Goal: Find specific page/section: Find specific page/section

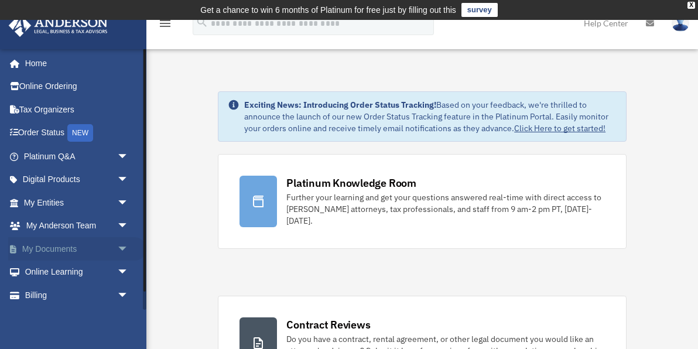
click at [125, 245] on span "arrow_drop_down" at bounding box center [128, 249] width 23 height 24
click at [49, 270] on link "Box" at bounding box center [81, 272] width 130 height 23
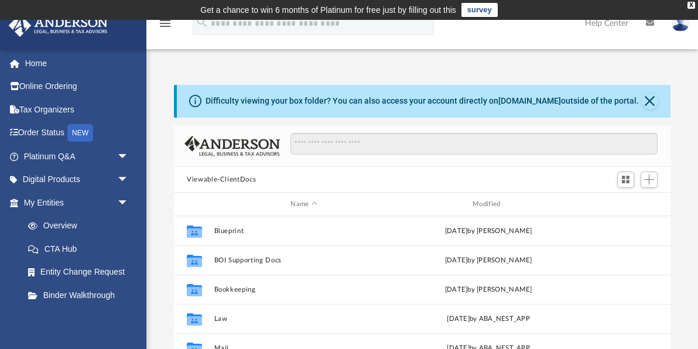
scroll to position [1, 1]
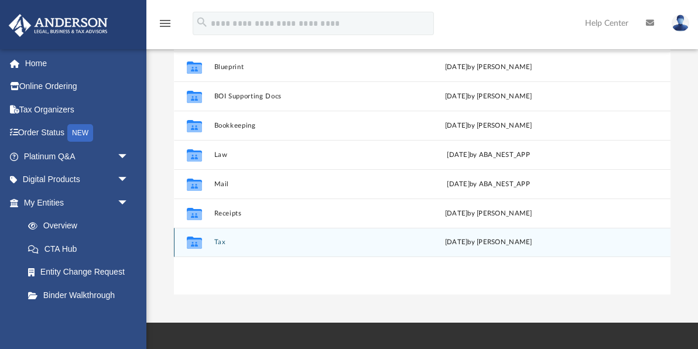
click at [219, 245] on button "Tax" at bounding box center [304, 243] width 180 height 8
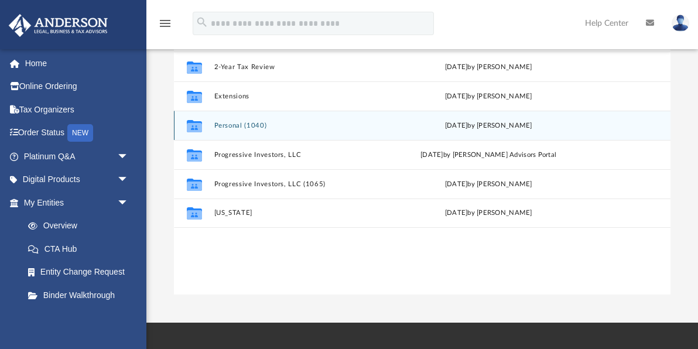
click at [247, 128] on button "Personal (1040)" at bounding box center [304, 126] width 180 height 8
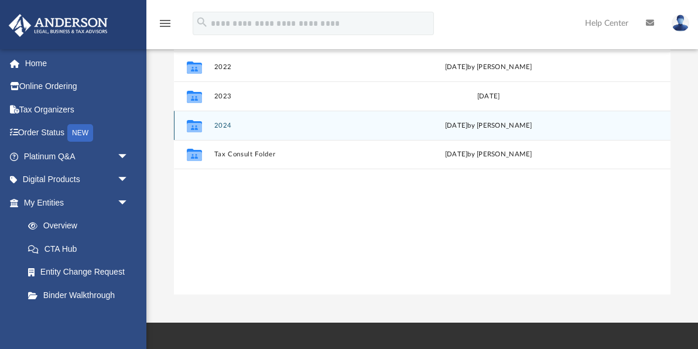
click at [226, 125] on button "2024" at bounding box center [304, 126] width 180 height 8
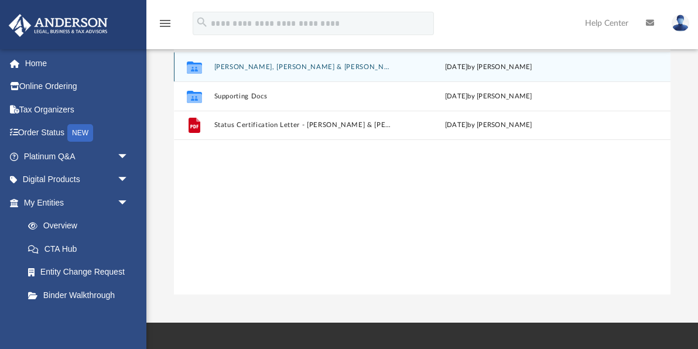
click at [279, 66] on button "[PERSON_NAME], [PERSON_NAME] & [PERSON_NAME]" at bounding box center [304, 67] width 180 height 8
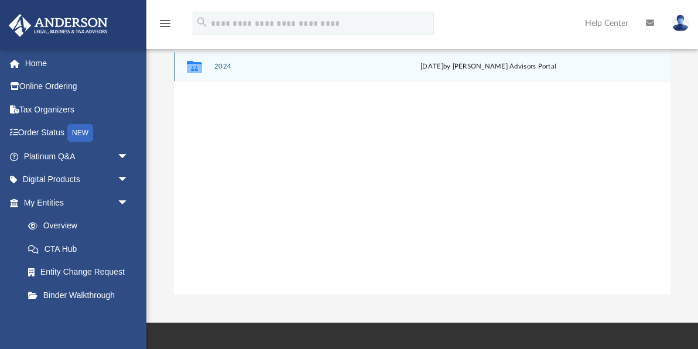
click at [230, 65] on button "2024" at bounding box center [304, 67] width 180 height 8
click at [261, 67] on button "Digital Tax Organizer" at bounding box center [304, 67] width 180 height 8
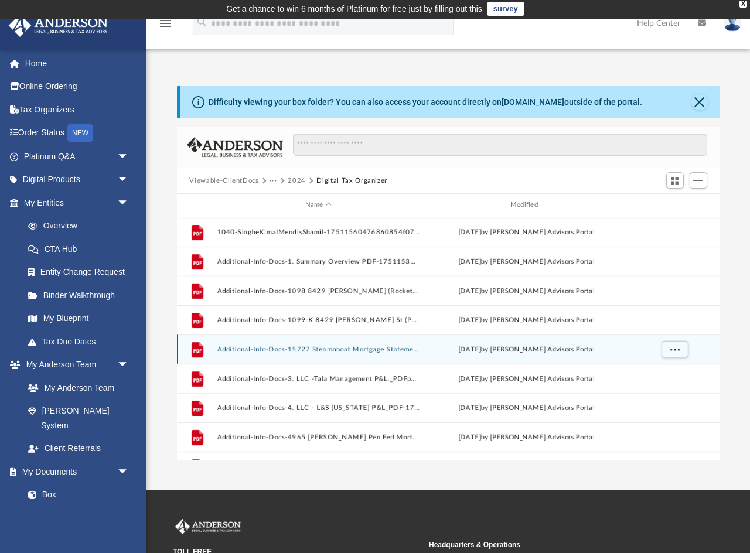
scroll to position [1, 0]
click at [697, 346] on div "grid" at bounding box center [673, 349] width 82 height 22
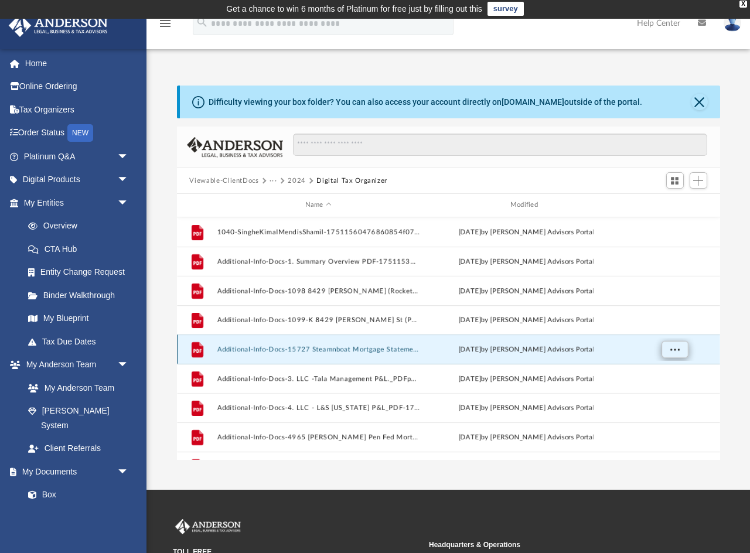
click at [686, 347] on button "More options" at bounding box center [674, 349] width 27 height 18
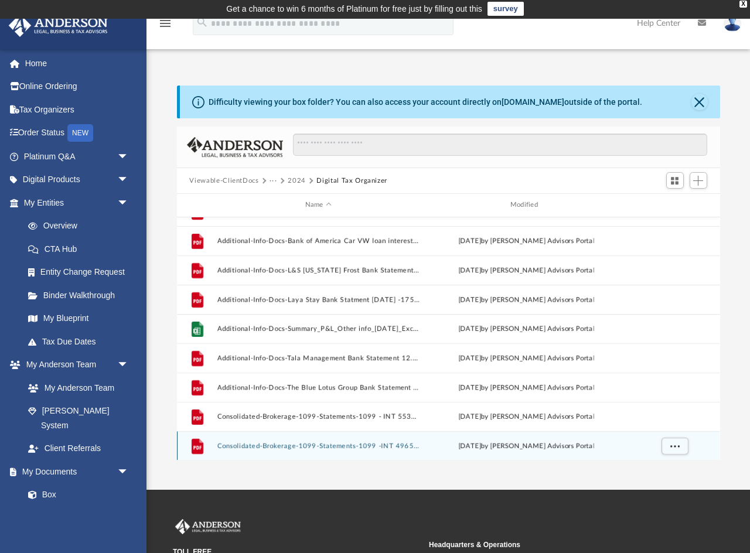
scroll to position [373, 0]
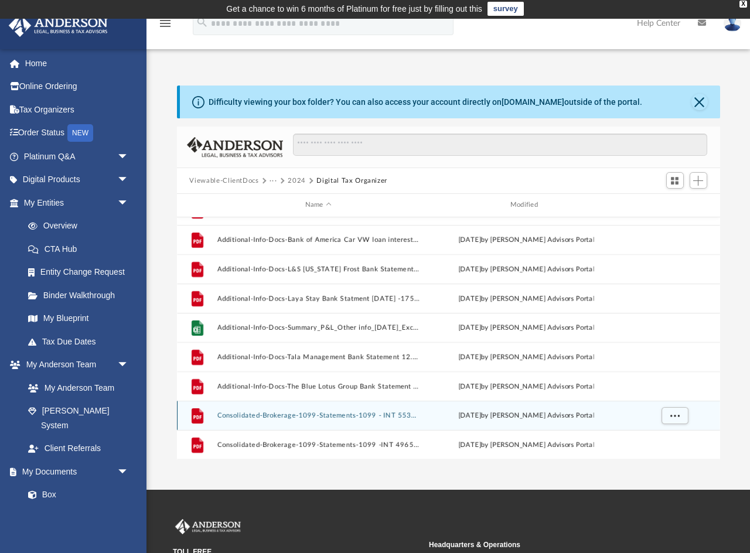
click at [340, 348] on button "Consolidated-Brokerage-1099-Statements-1099 - INT 5535 Canoga (Chase Mortgage)-…" at bounding box center [318, 416] width 203 height 8
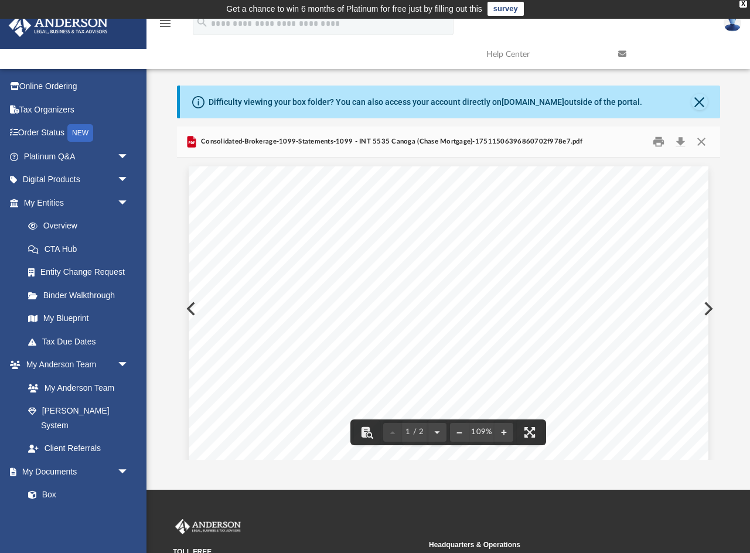
scroll to position [0, 0]
click at [697, 145] on button "Close" at bounding box center [700, 142] width 21 height 18
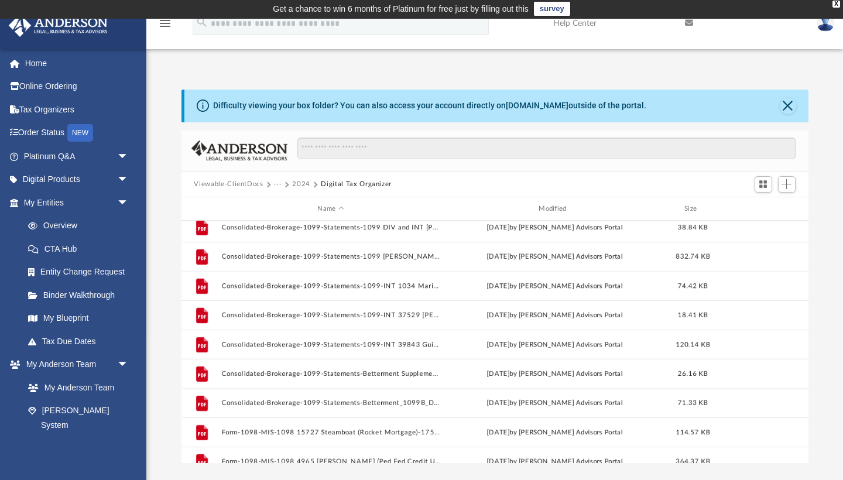
scroll to position [655, 0]
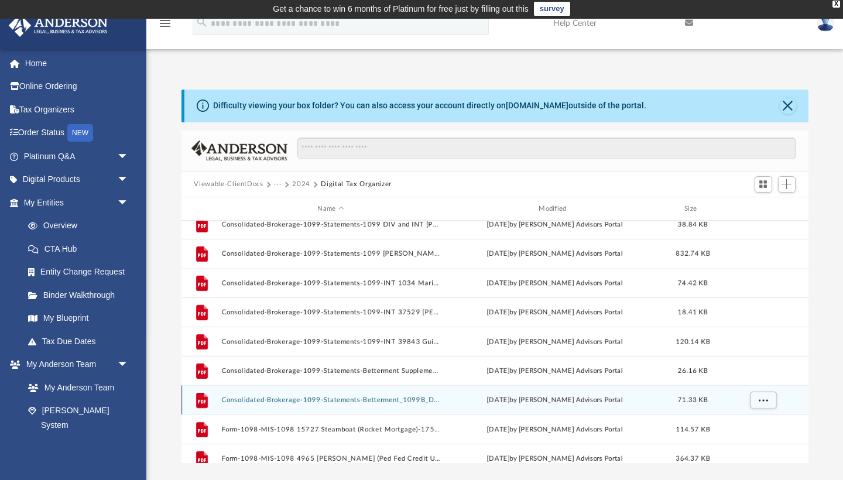
click at [399, 348] on button "Consolidated-Brokerage-1099-Statements-Betterment_1099B_DIV-1751150905686071393…" at bounding box center [330, 400] width 219 height 8
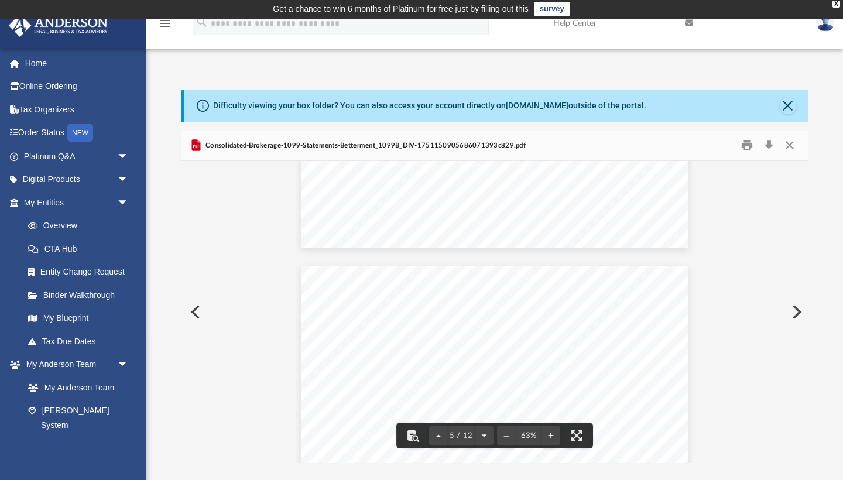
scroll to position [1174, 0]
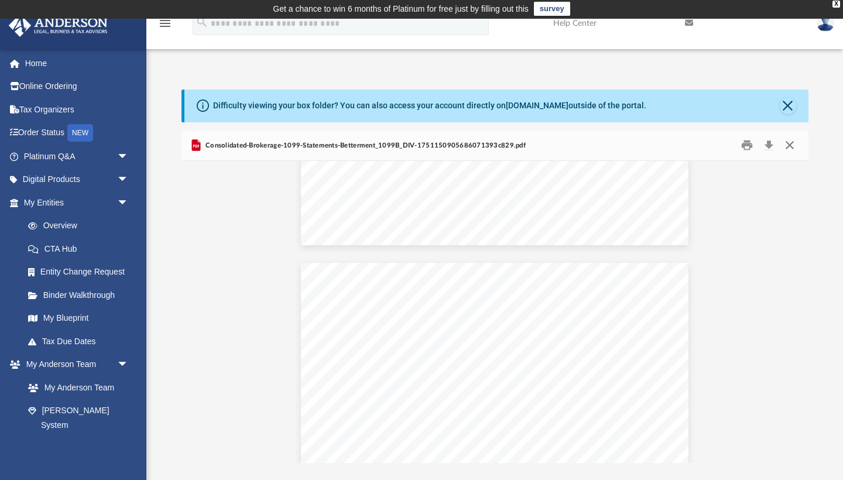
click at [697, 147] on button "Close" at bounding box center [789, 145] width 21 height 18
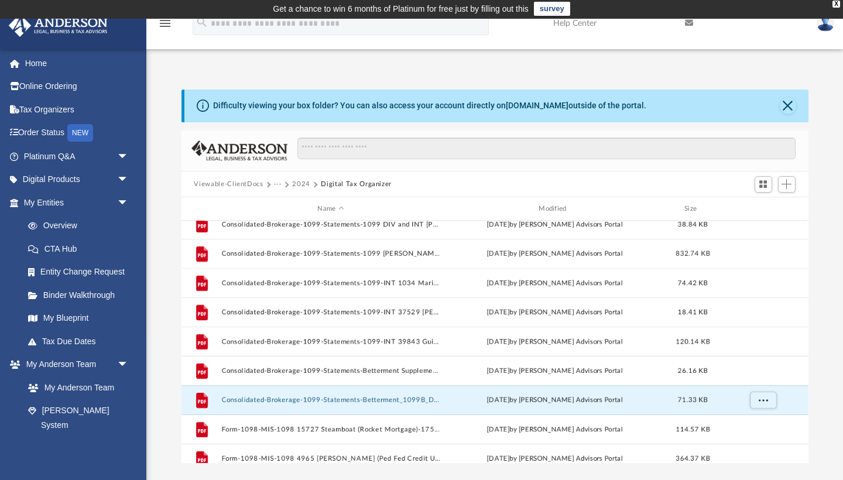
click at [295, 184] on button "2024" at bounding box center [301, 184] width 18 height 11
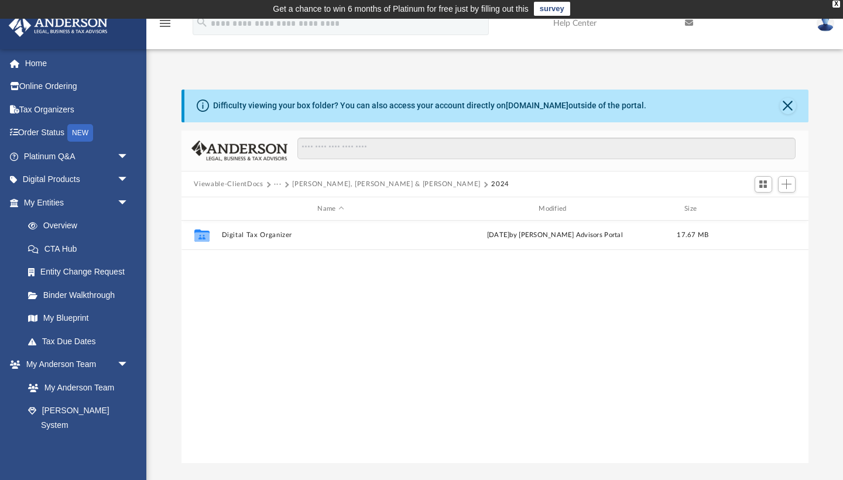
scroll to position [0, 0]
click at [278, 184] on button "···" at bounding box center [278, 184] width 8 height 11
click at [286, 244] on li "2024" at bounding box center [303, 241] width 50 height 12
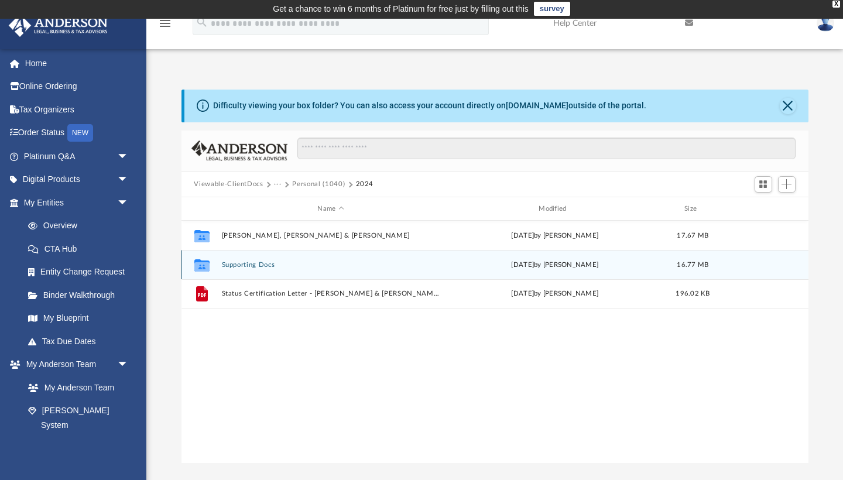
click at [268, 267] on button "Supporting Docs" at bounding box center [330, 265] width 219 height 8
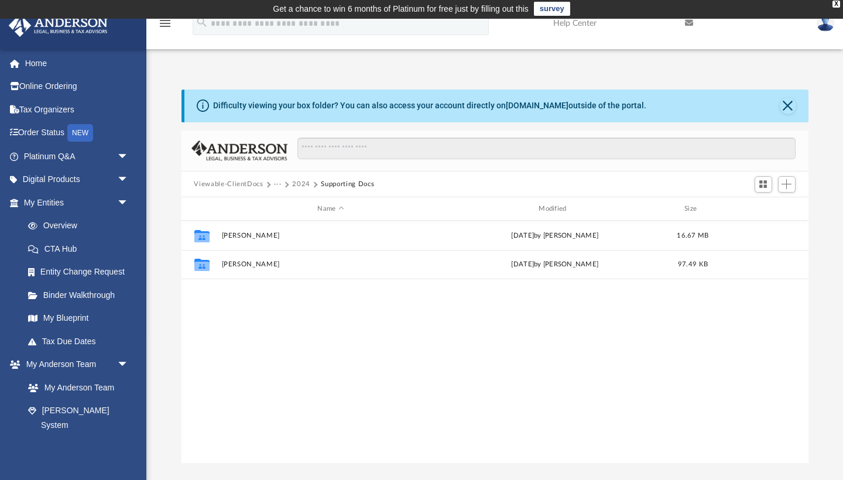
click at [248, 185] on button "Viewable-ClientDocs" at bounding box center [228, 184] width 69 height 11
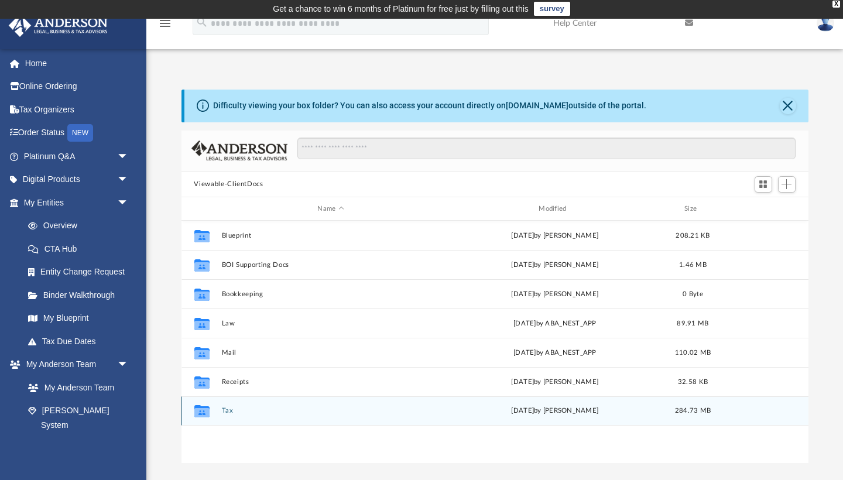
click at [225, 348] on button "Tax" at bounding box center [330, 412] width 219 height 8
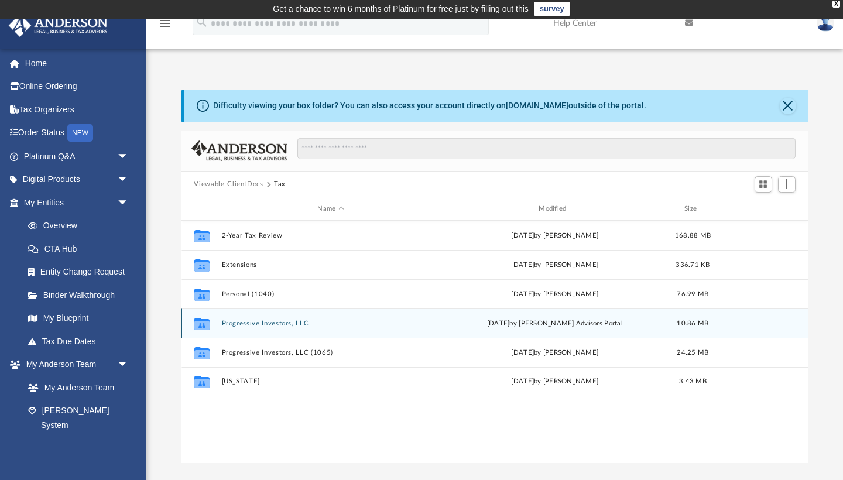
click at [275, 324] on button "Progressive Investors, LLC" at bounding box center [330, 324] width 219 height 8
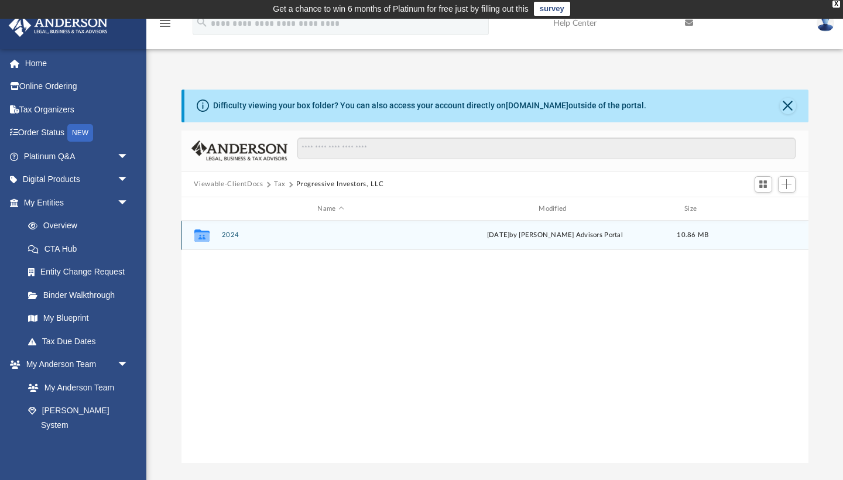
click at [229, 236] on button "2024" at bounding box center [330, 236] width 219 height 8
drag, startPoint x: 269, startPoint y: 234, endPoint x: 295, endPoint y: 247, distance: 28.6
click at [269, 234] on button "Digital Tax Organizer" at bounding box center [330, 236] width 219 height 8
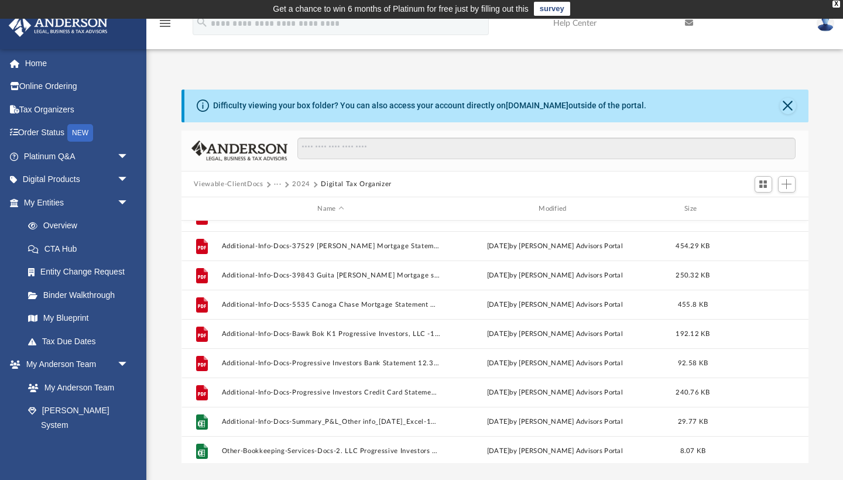
scroll to position [284, 0]
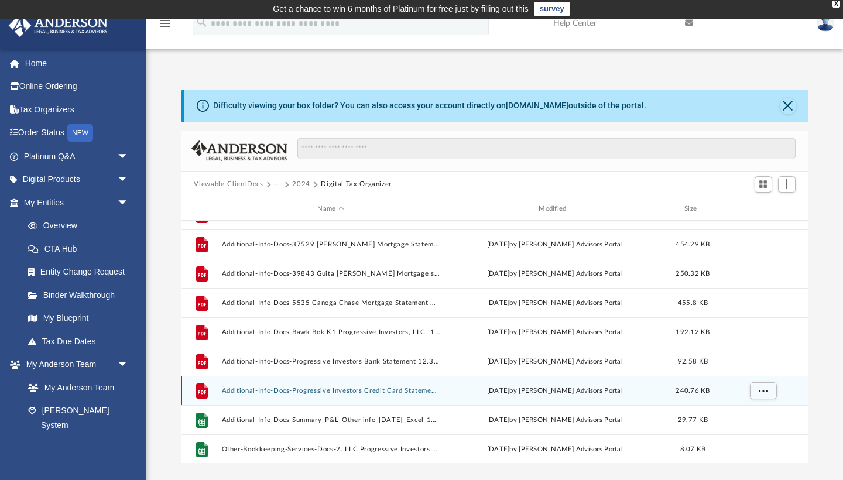
click at [354, 348] on button "Additional-Info-Docs-Progressive Investors Credit Card Statement 12.31.24-17511…" at bounding box center [330, 391] width 219 height 8
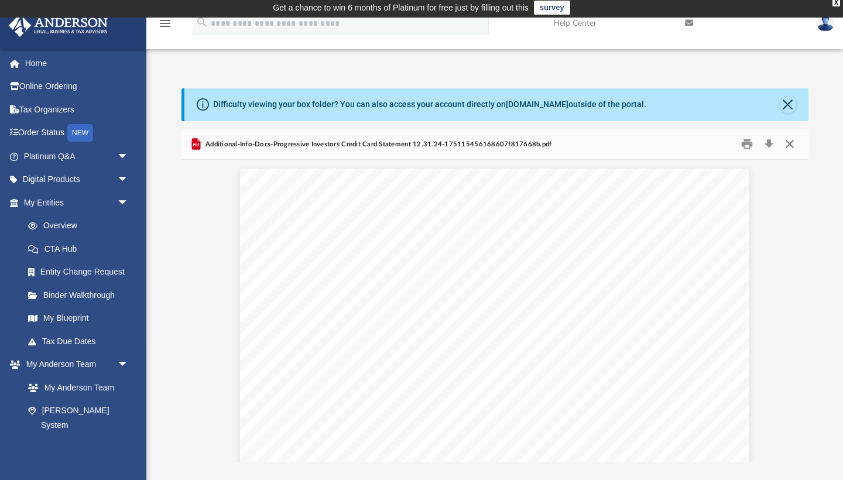
scroll to position [2, 0]
click at [697, 145] on button "Close" at bounding box center [789, 145] width 21 height 18
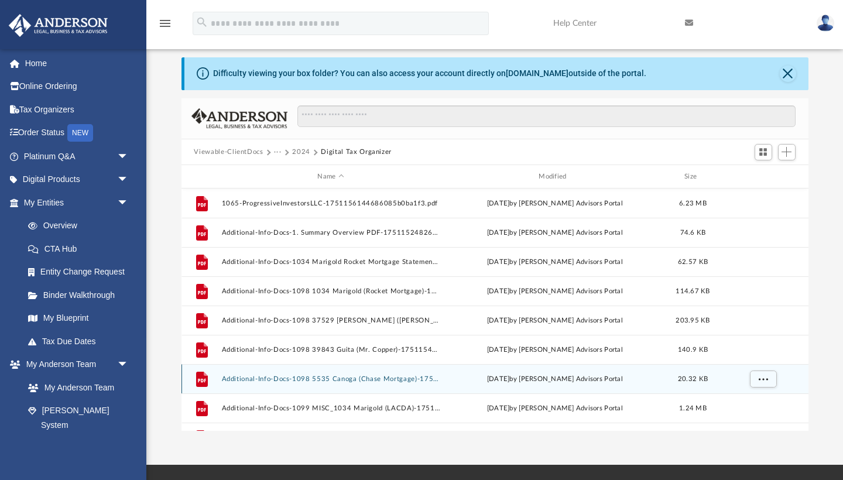
scroll to position [0, 0]
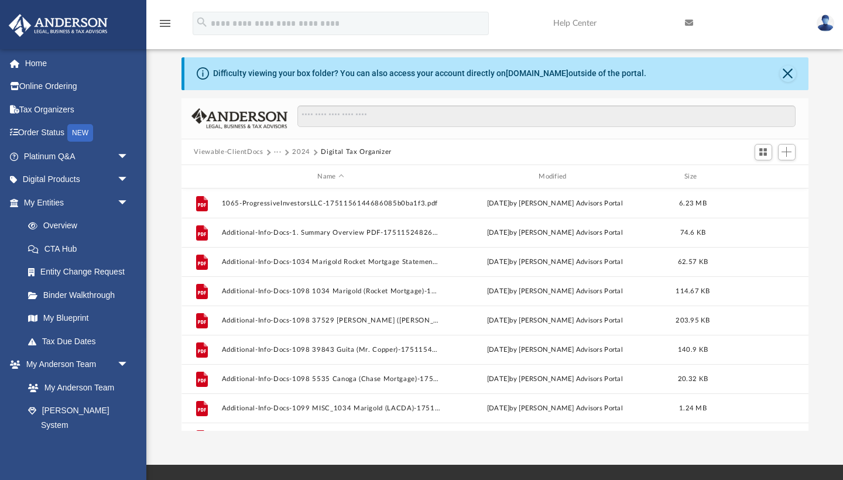
click at [303, 154] on button "2024" at bounding box center [301, 152] width 18 height 11
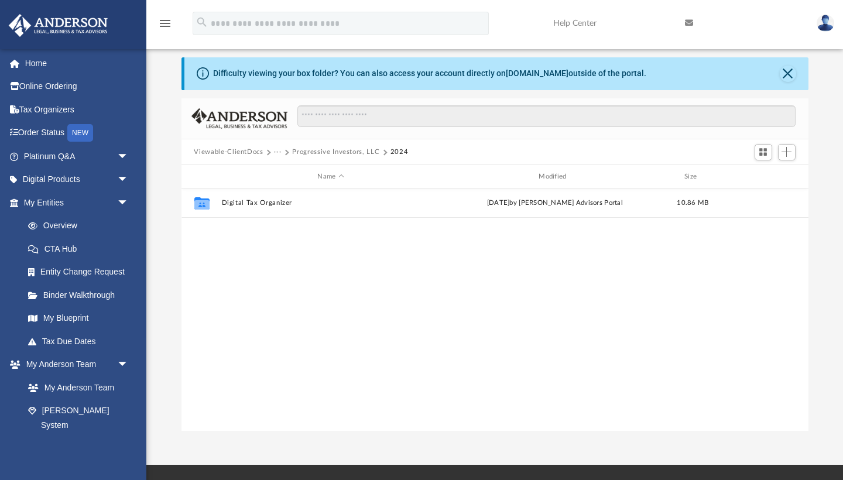
click at [256, 152] on button "Viewable-ClientDocs" at bounding box center [228, 152] width 69 height 11
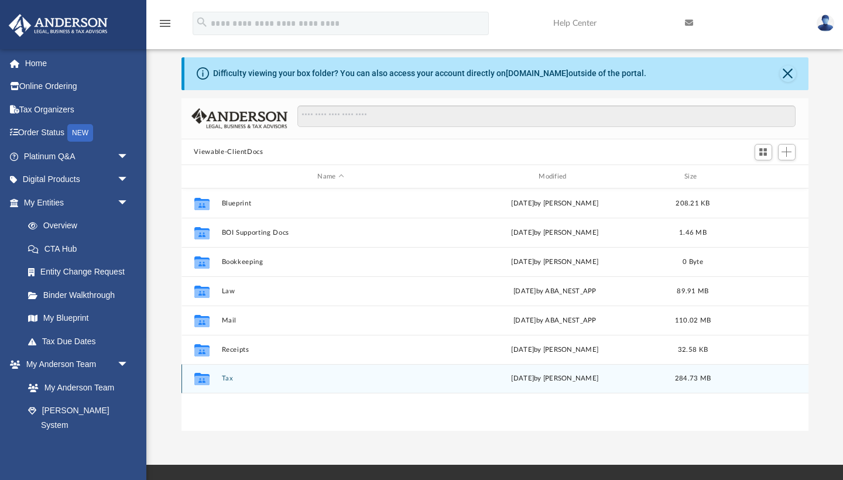
click at [225, 348] on button "Tax" at bounding box center [330, 379] width 219 height 8
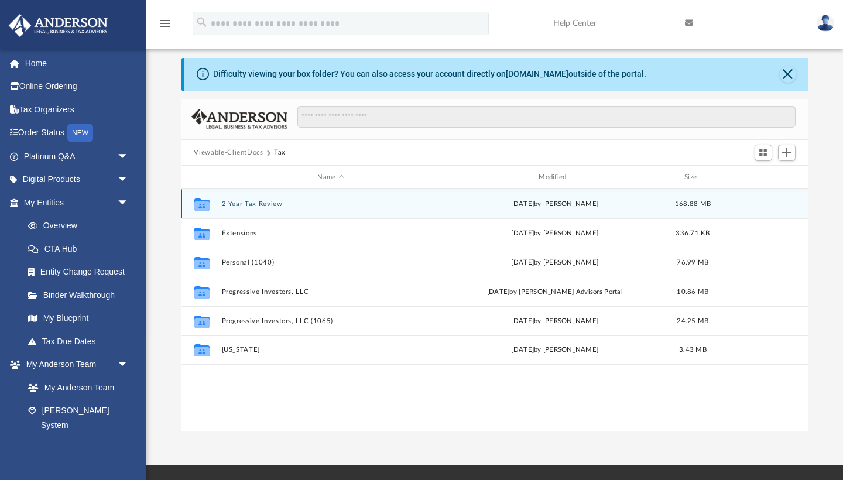
scroll to position [32, 0]
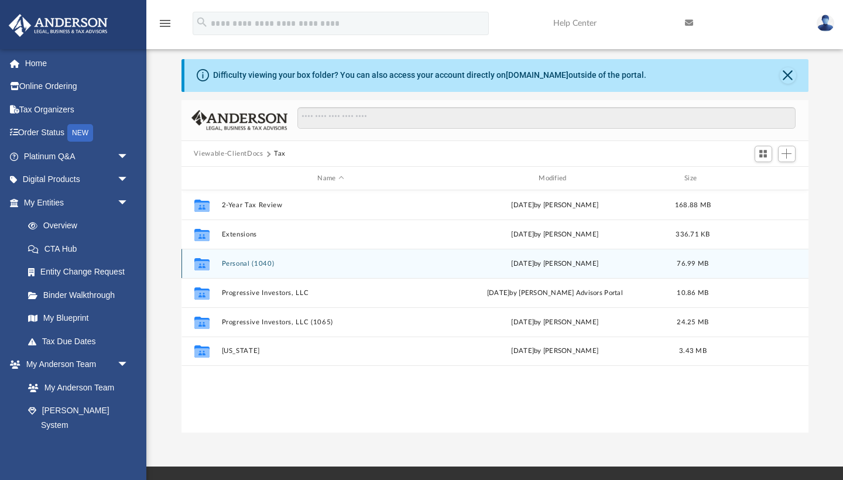
click at [247, 264] on button "Personal (1040)" at bounding box center [330, 264] width 219 height 8
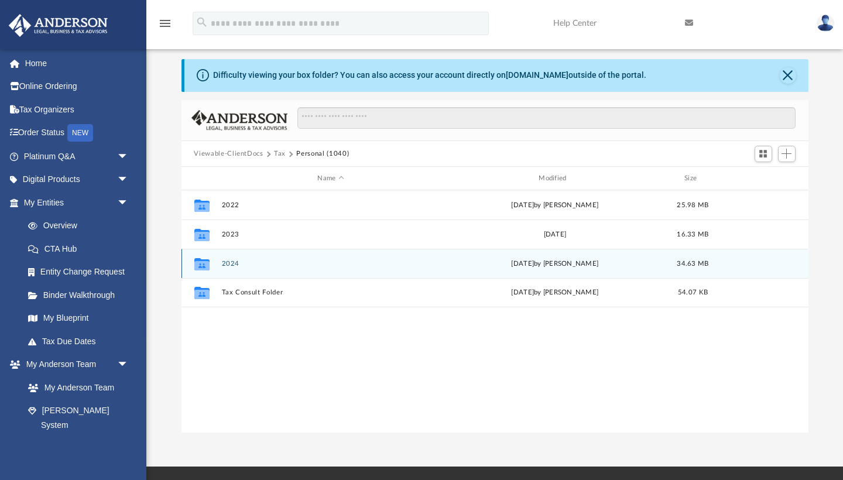
click at [247, 264] on button "2024" at bounding box center [330, 264] width 219 height 8
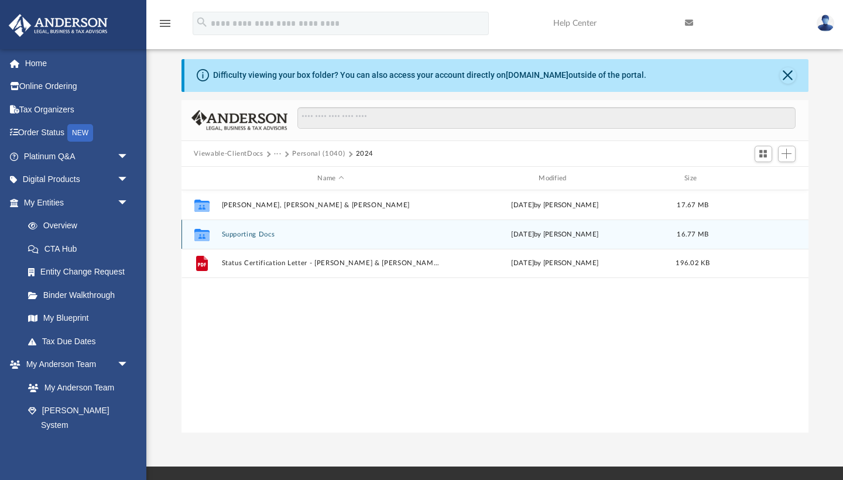
click at [249, 233] on button "Supporting Docs" at bounding box center [330, 235] width 219 height 8
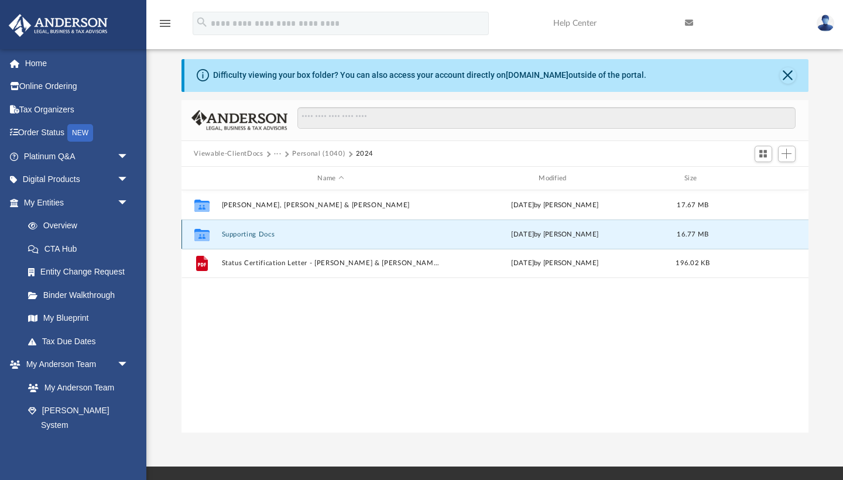
click at [249, 234] on button "Supporting Docs" at bounding box center [330, 235] width 219 height 8
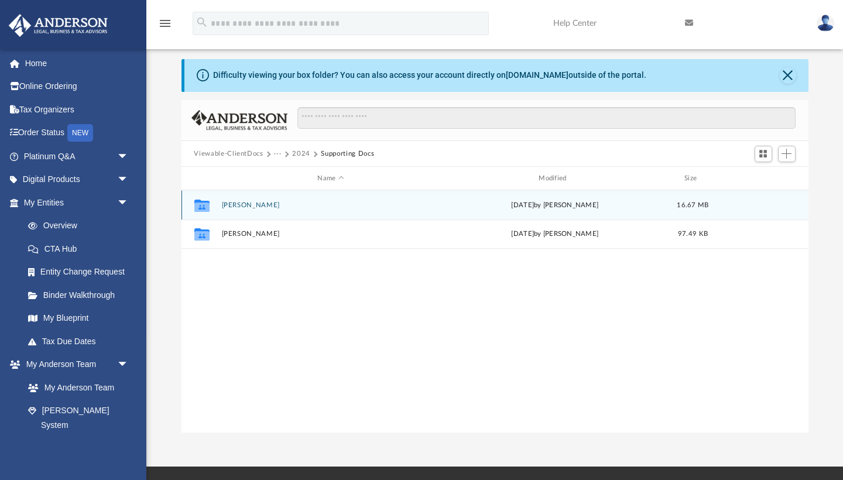
click at [228, 205] on button "Kimal Singhe" at bounding box center [330, 205] width 219 height 8
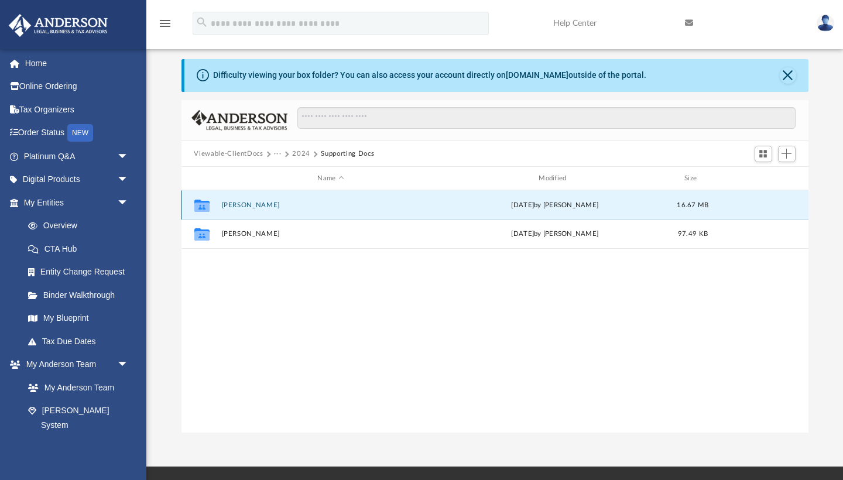
click at [228, 205] on button "Kimal Singhe" at bounding box center [330, 205] width 219 height 8
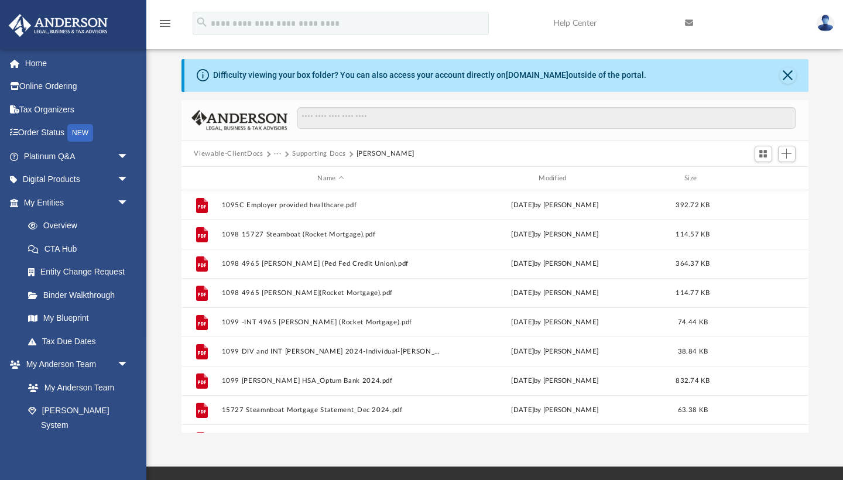
scroll to position [0, 0]
click at [303, 154] on button "Supporting Docs" at bounding box center [318, 154] width 53 height 11
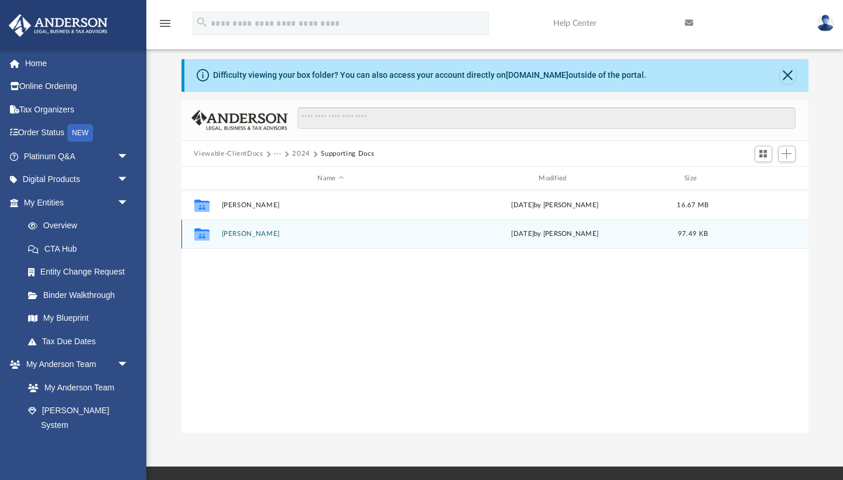
click at [252, 239] on div "Collaborated Folder Shamil Mendis Sat Jun 28 2025 by Shamil Mendis 97.49 KB" at bounding box center [495, 234] width 627 height 29
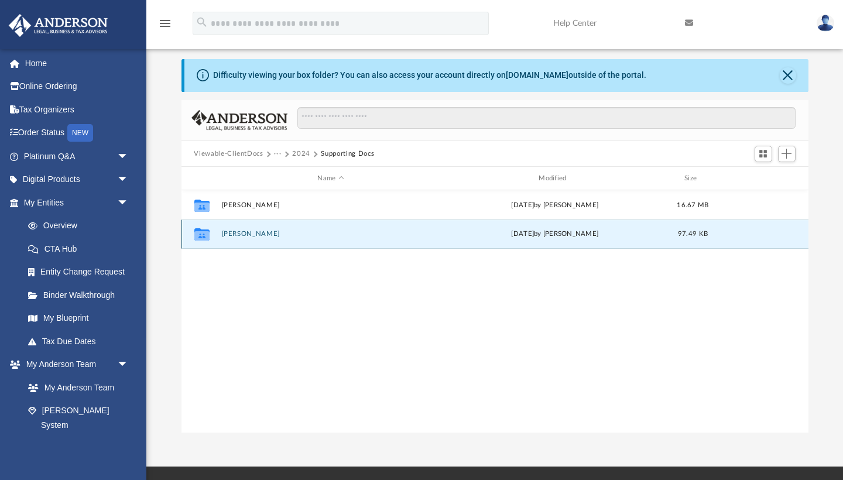
click at [251, 234] on button "Shamil Mendis" at bounding box center [330, 235] width 219 height 8
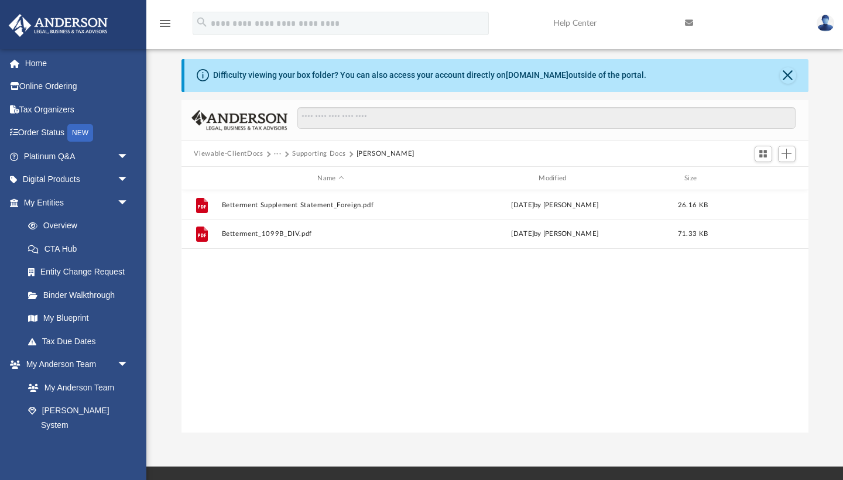
click at [297, 156] on button "Supporting Docs" at bounding box center [318, 154] width 53 height 11
